Goal: Information Seeking & Learning: Learn about a topic

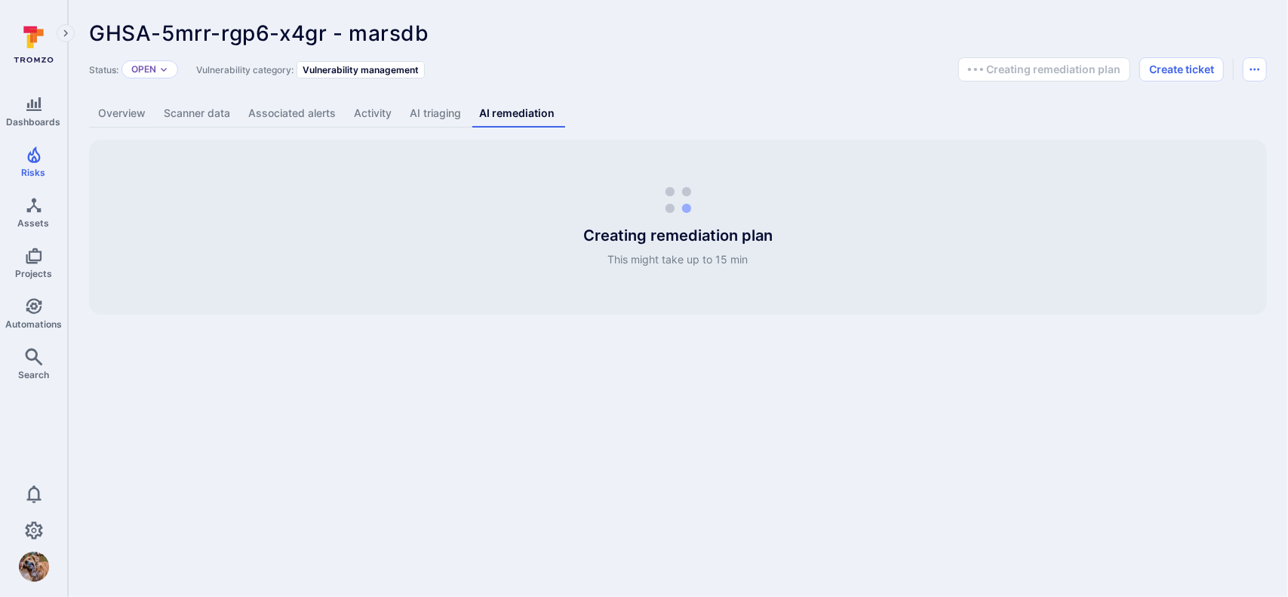
click at [134, 117] on link "Overview" at bounding box center [122, 114] width 66 height 28
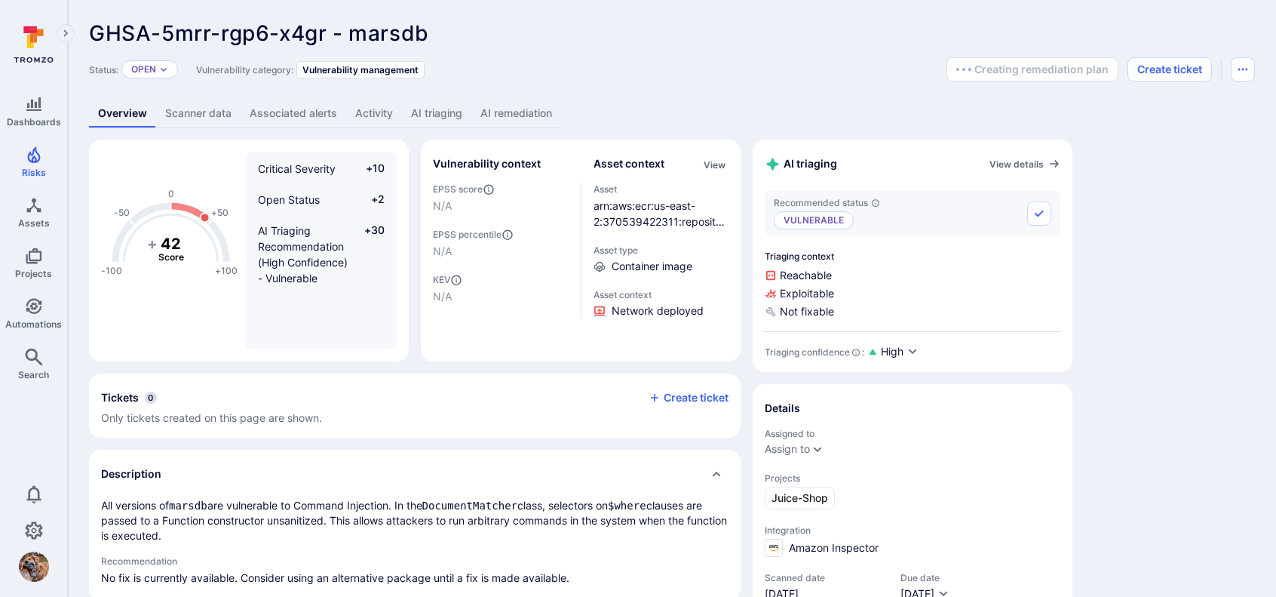
click at [513, 121] on link "AI remediation" at bounding box center [517, 114] width 90 height 28
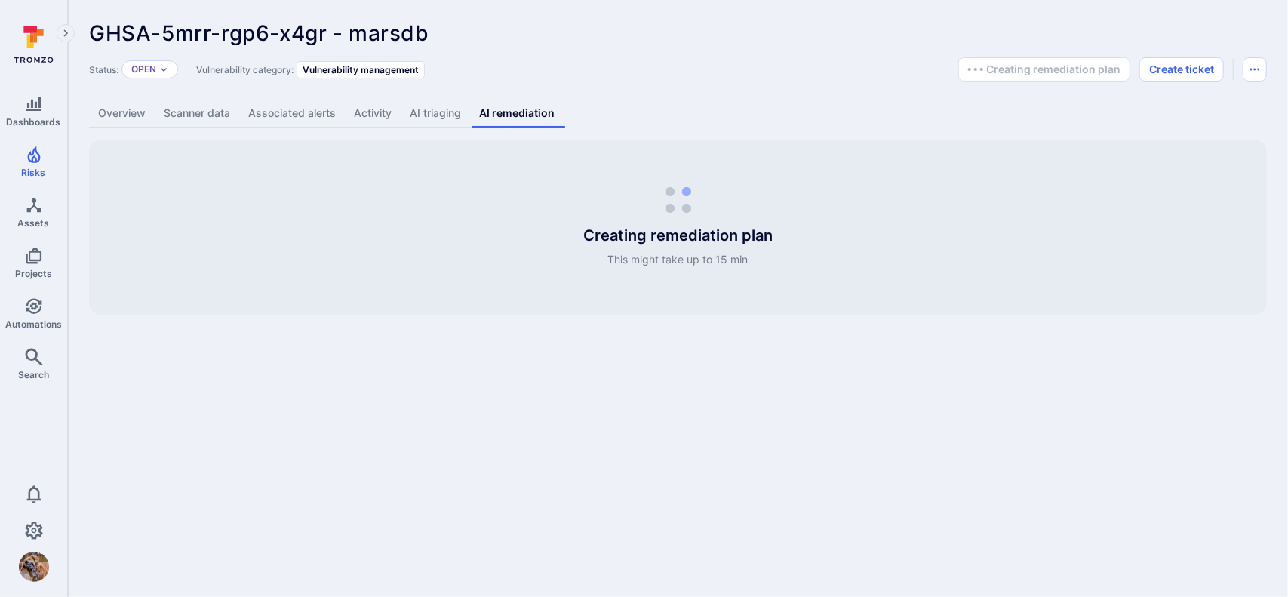
click at [457, 115] on link "AI triaging" at bounding box center [435, 114] width 69 height 28
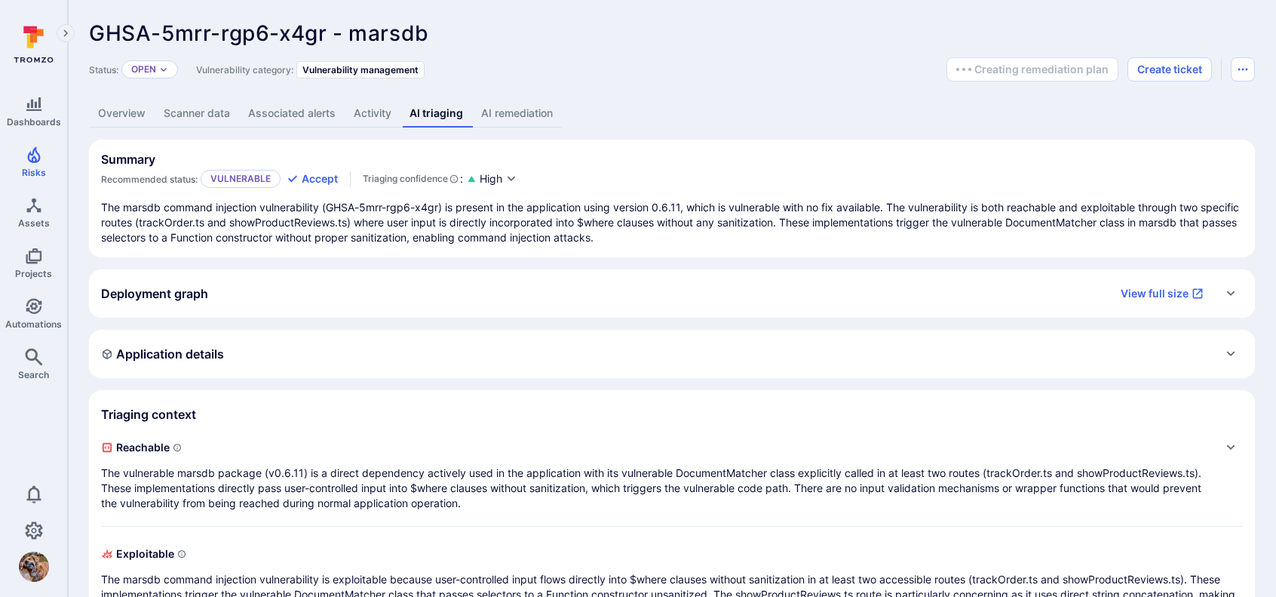
click at [360, 109] on link "Activity" at bounding box center [373, 114] width 56 height 28
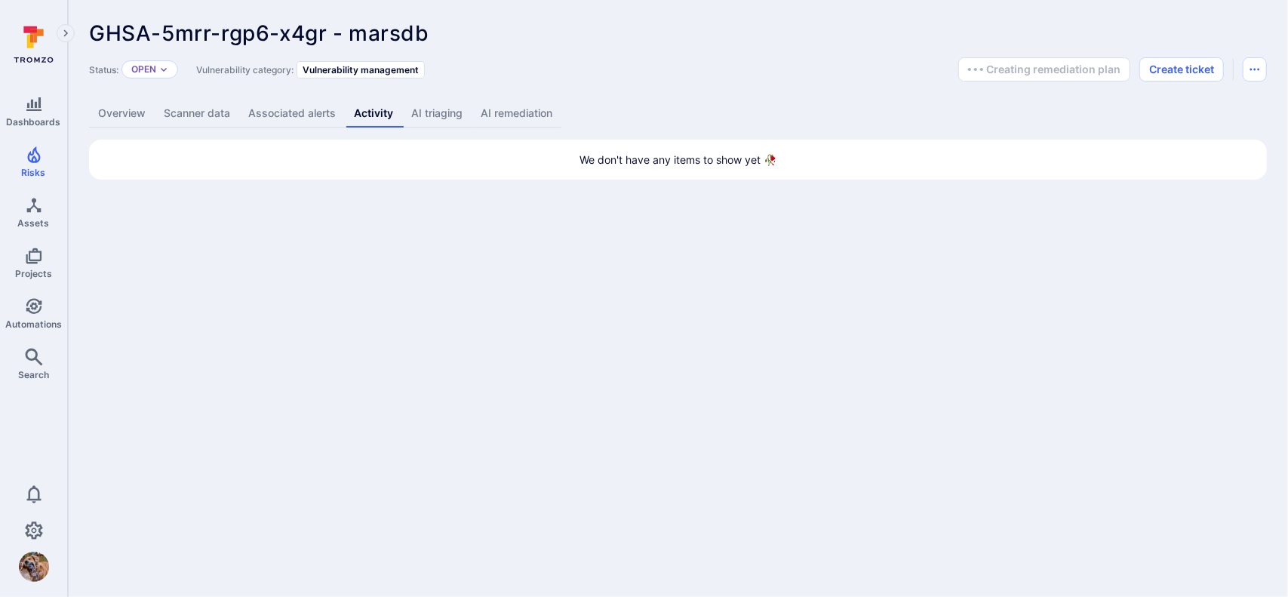
click at [542, 115] on link "AI remediation" at bounding box center [517, 114] width 90 height 28
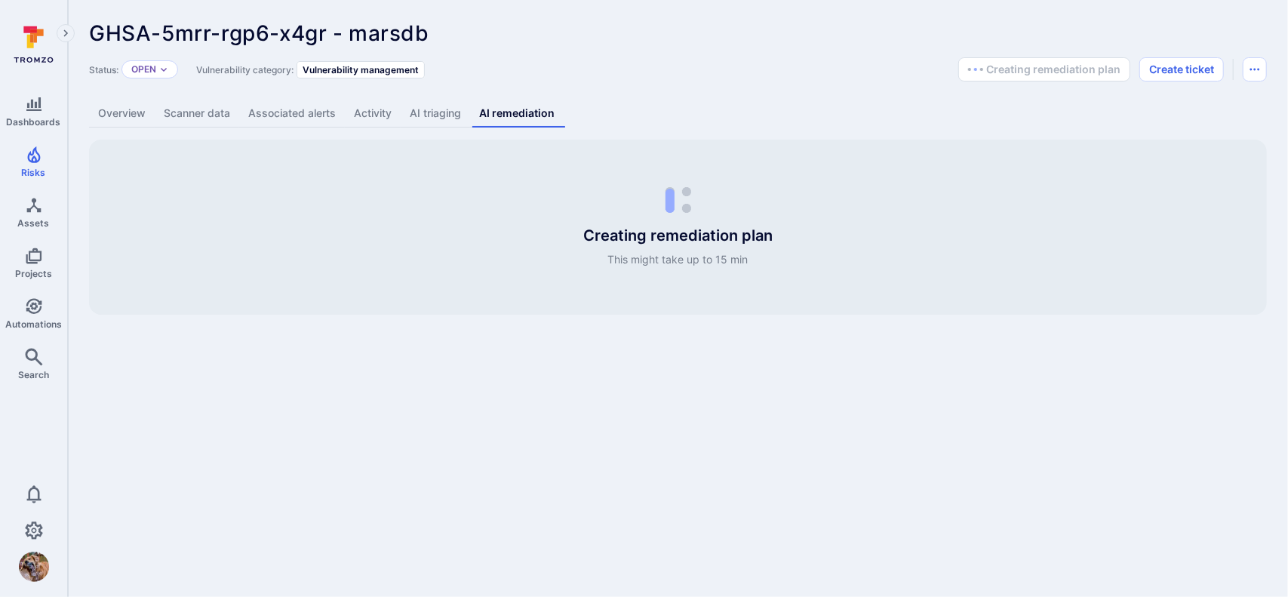
click at [266, 108] on link "Associated alerts" at bounding box center [292, 114] width 106 height 28
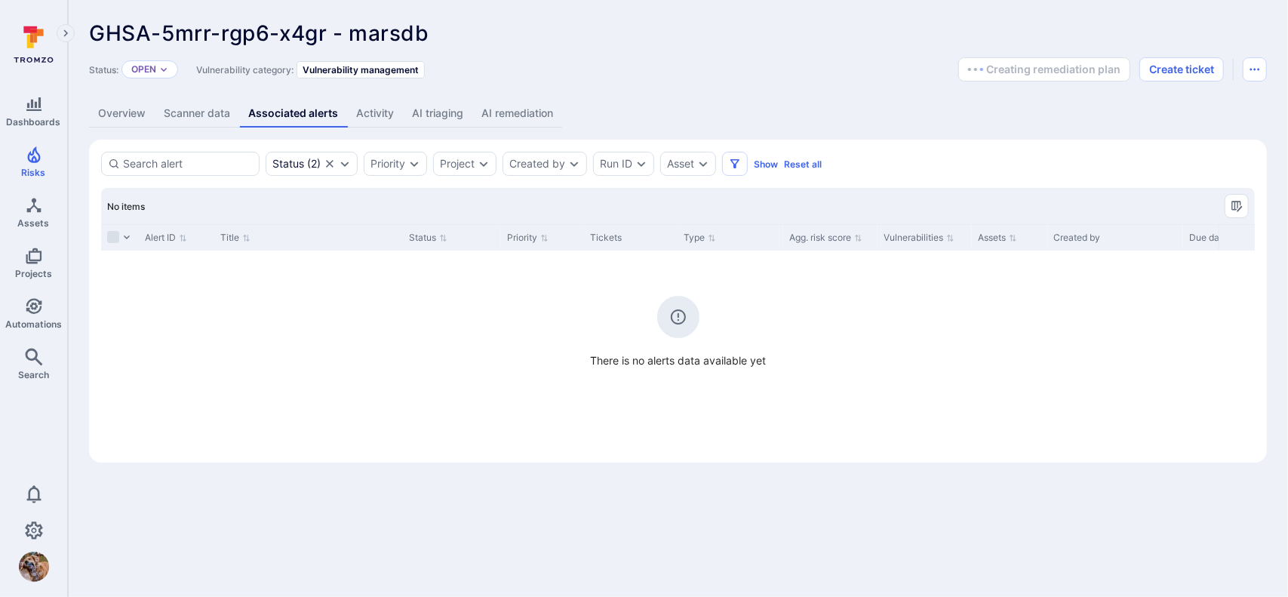
click at [213, 110] on link "Scanner data" at bounding box center [197, 114] width 84 height 28
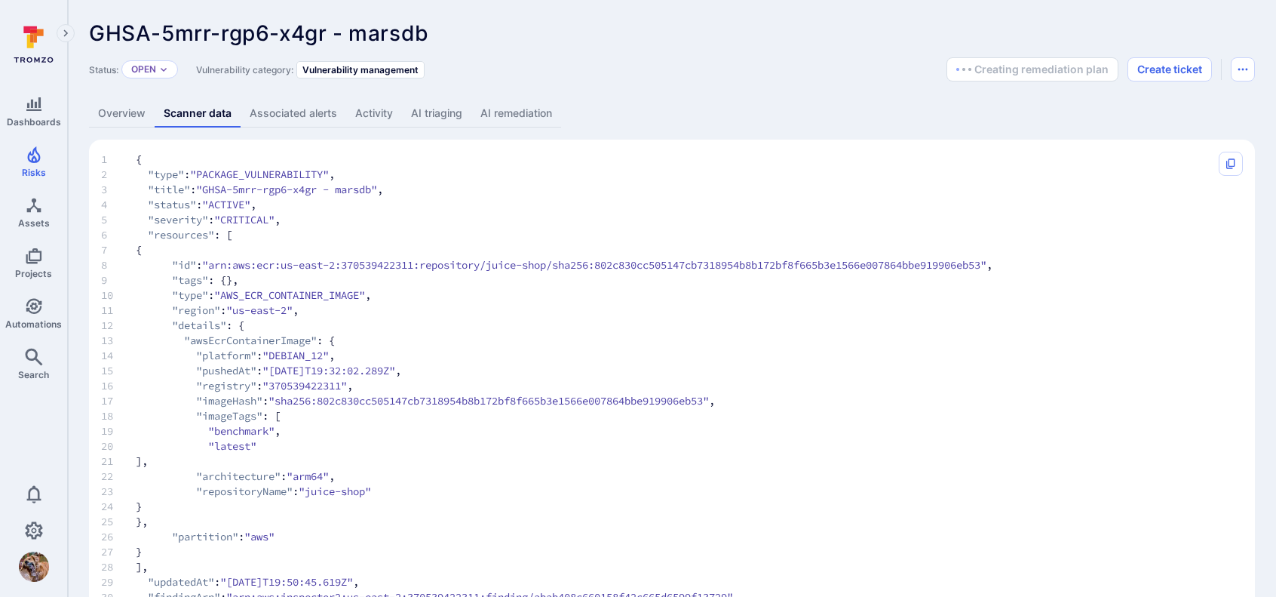
click at [121, 111] on link "Overview" at bounding box center [122, 114] width 66 height 28
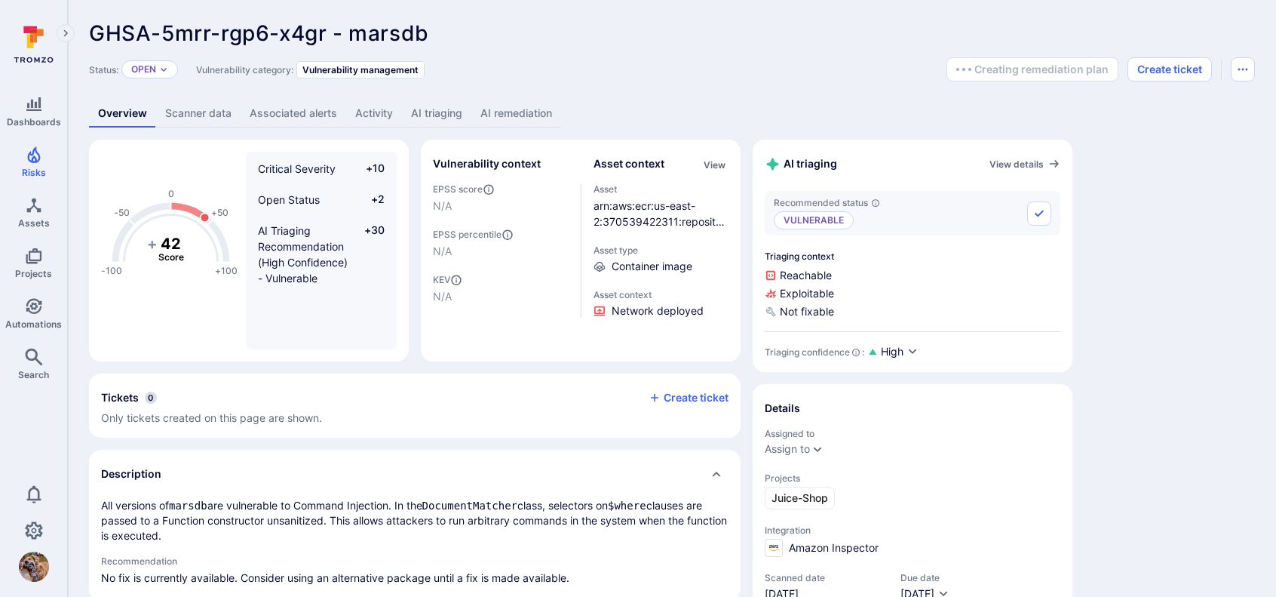
click at [518, 112] on link "AI remediation" at bounding box center [517, 114] width 90 height 28
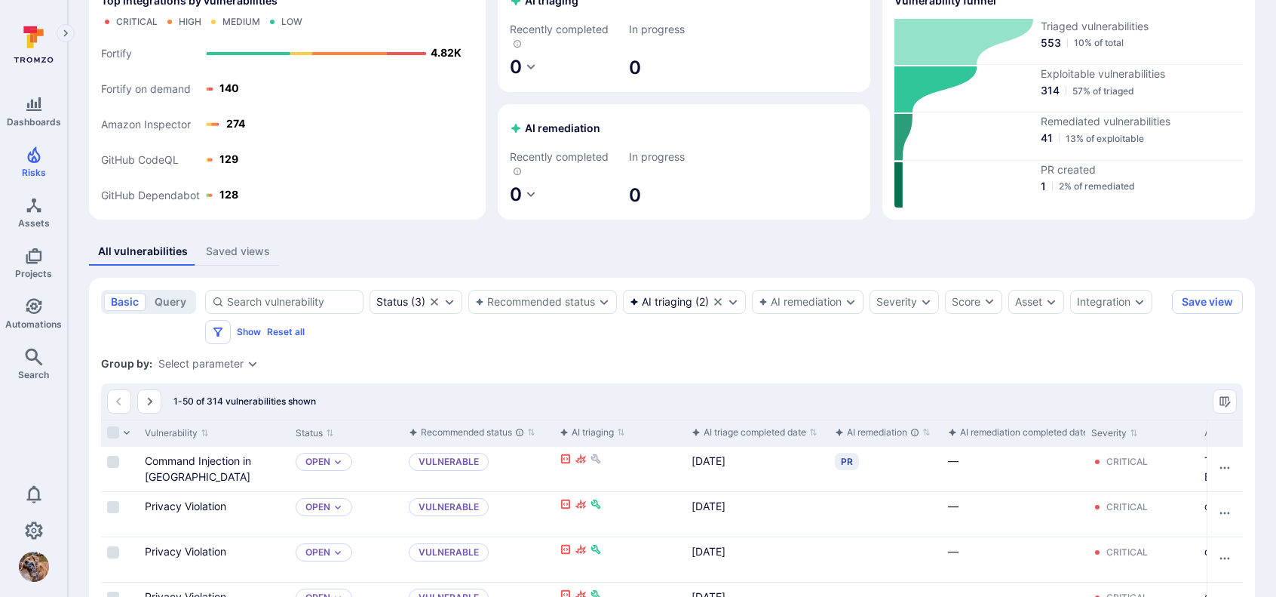
scroll to position [151, 0]
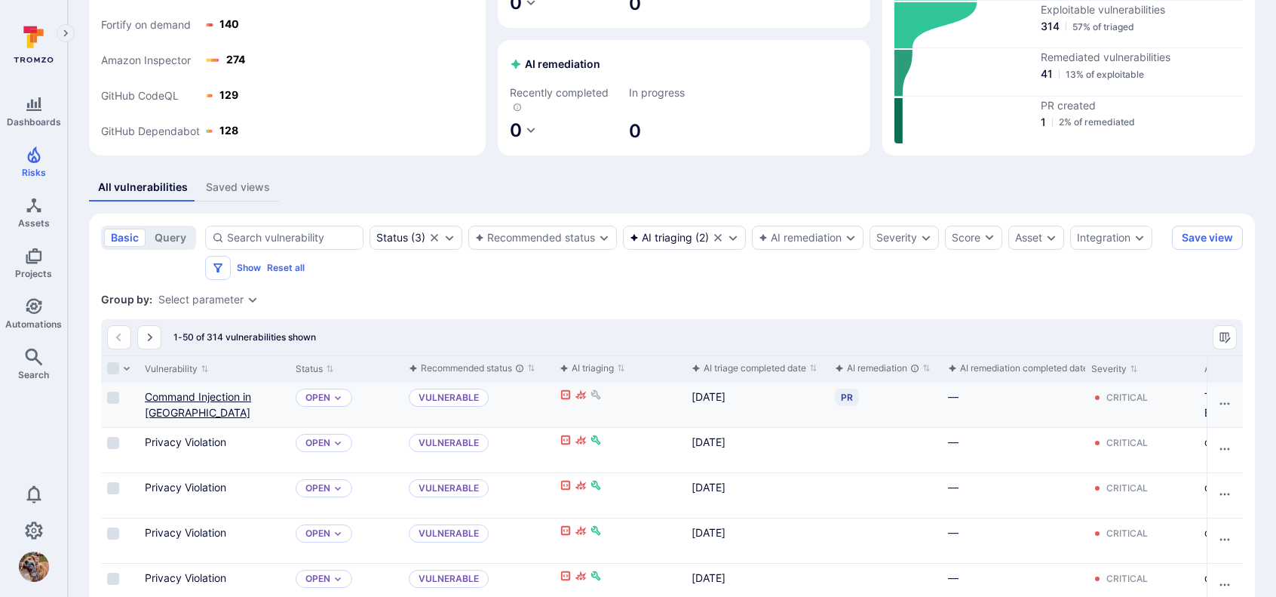
click at [217, 398] on link "Command Injection in [GEOGRAPHIC_DATA]" at bounding box center [198, 404] width 106 height 29
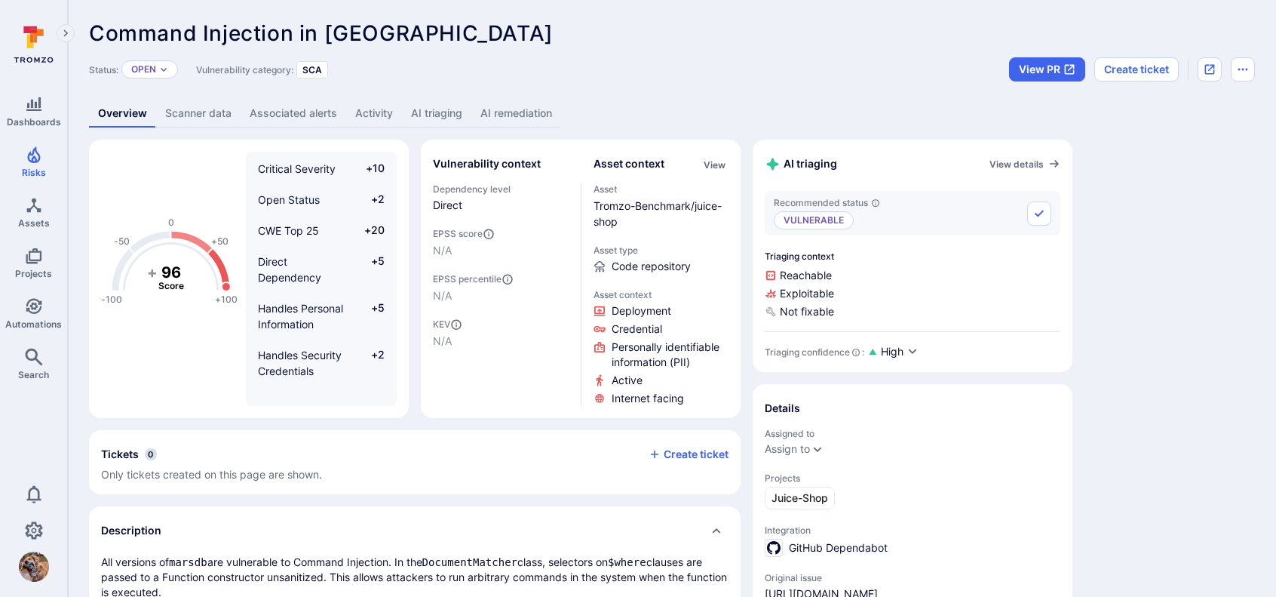
drag, startPoint x: 518, startPoint y: 110, endPoint x: 526, endPoint y: 130, distance: 21.0
click at [518, 110] on link "AI remediation" at bounding box center [517, 114] width 90 height 28
